Goal: Task Accomplishment & Management: Manage account settings

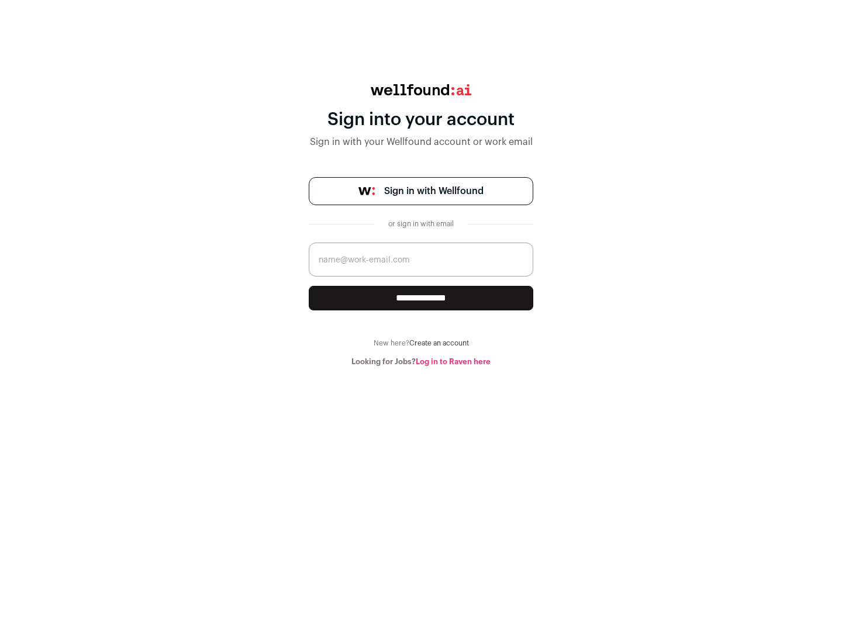
click at [433, 191] on span "Sign in with Wellfound" at bounding box center [433, 191] width 99 height 14
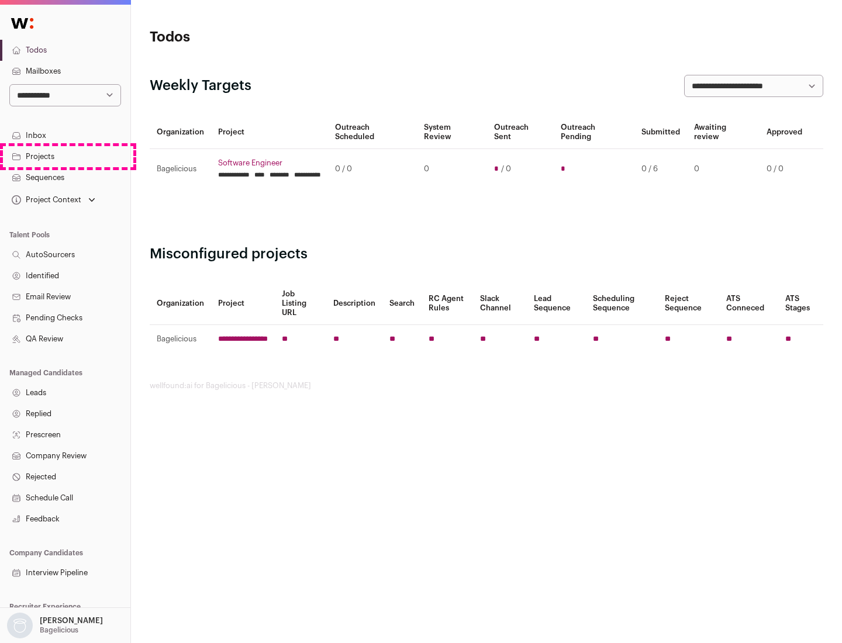
click at [65, 156] on link "Projects" at bounding box center [65, 156] width 130 height 21
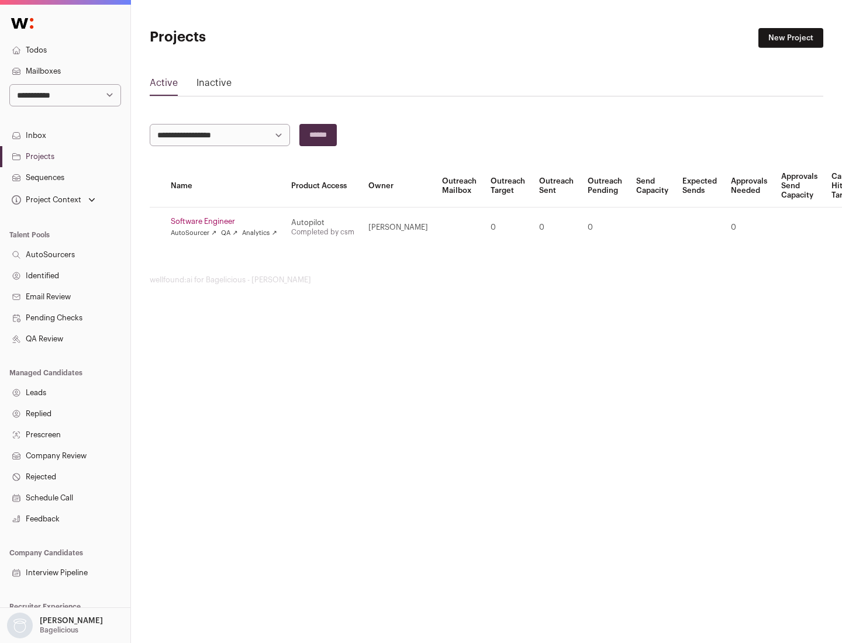
click at [228, 222] on link "Software Engineer" at bounding box center [224, 221] width 106 height 9
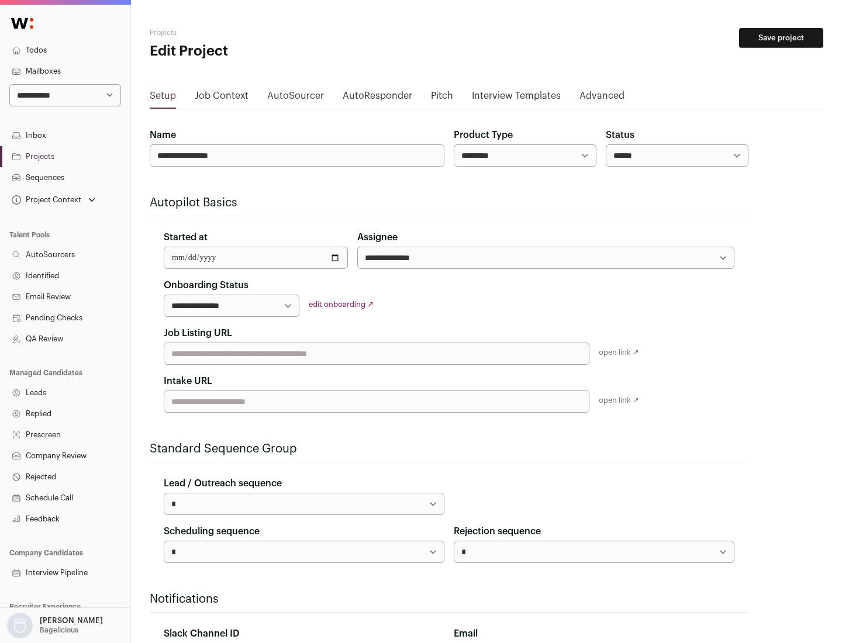
click at [782, 38] on button "Save project" at bounding box center [781, 38] width 84 height 20
